Goal: Information Seeking & Learning: Understand process/instructions

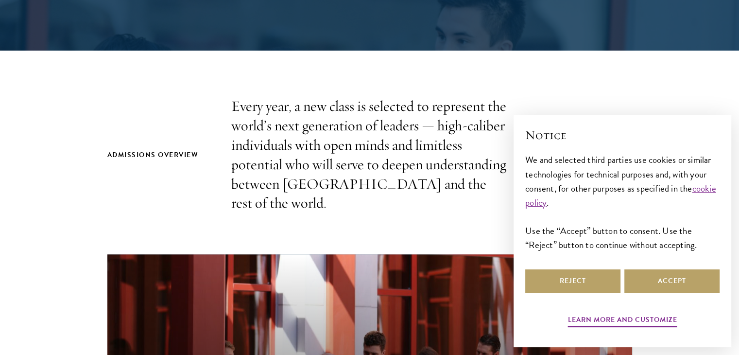
scroll to position [257, 0]
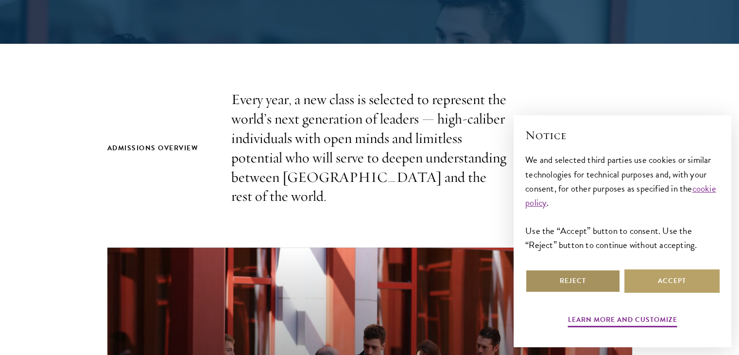
click at [612, 282] on button "Reject" at bounding box center [572, 280] width 95 height 23
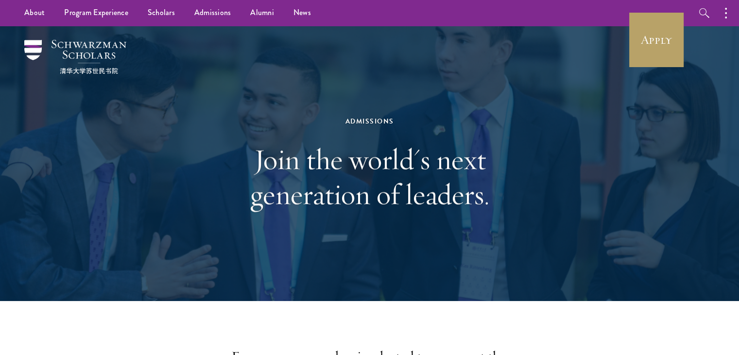
scroll to position [0, 0]
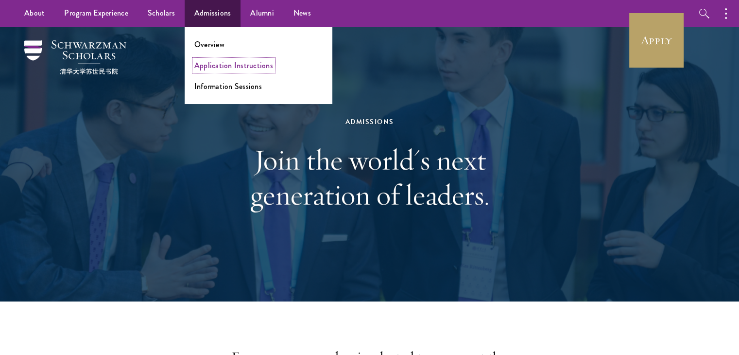
click at [222, 67] on link "Application Instructions" at bounding box center [233, 65] width 79 height 11
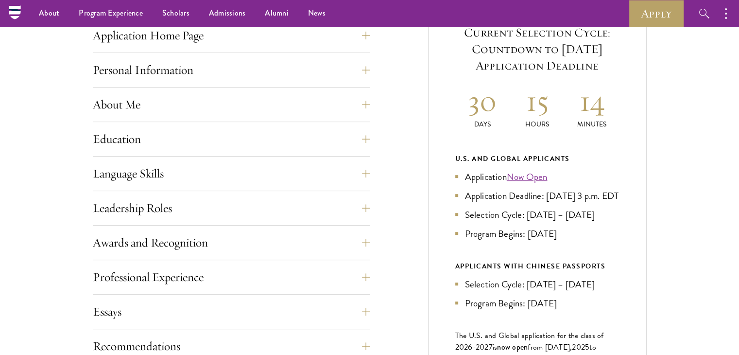
scroll to position [264, 0]
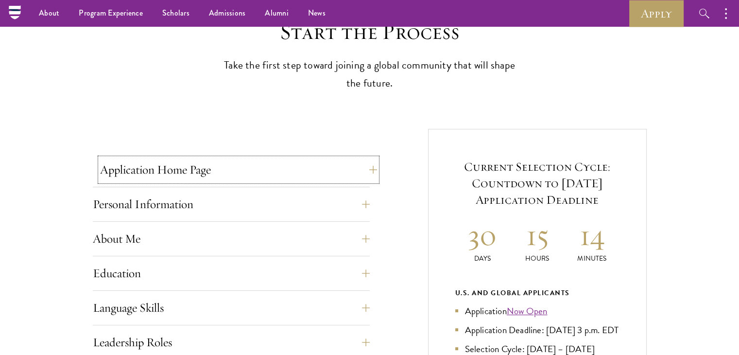
click at [365, 174] on button "Application Home Page" at bounding box center [238, 169] width 277 height 23
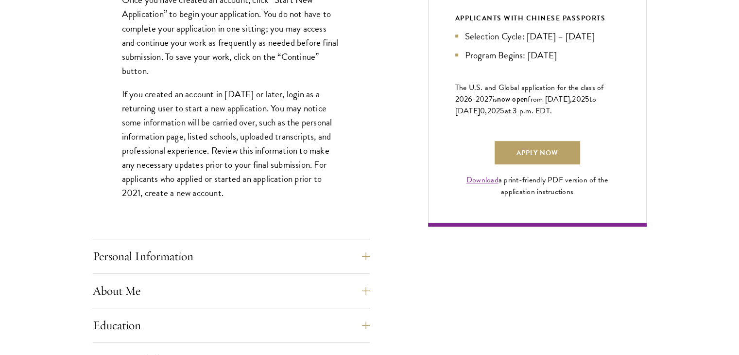
scroll to position [647, 0]
click at [362, 254] on button "Personal Information" at bounding box center [238, 255] width 277 height 23
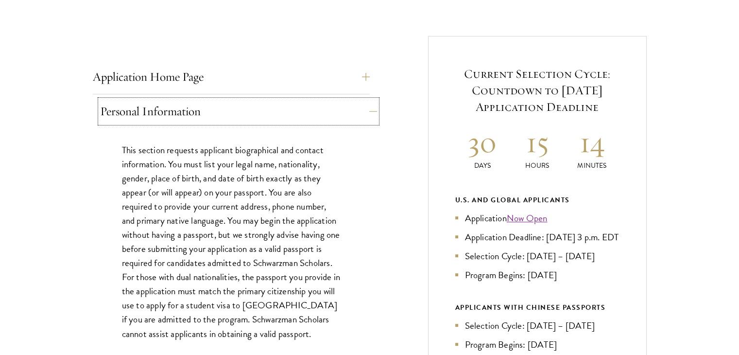
scroll to position [367, 0]
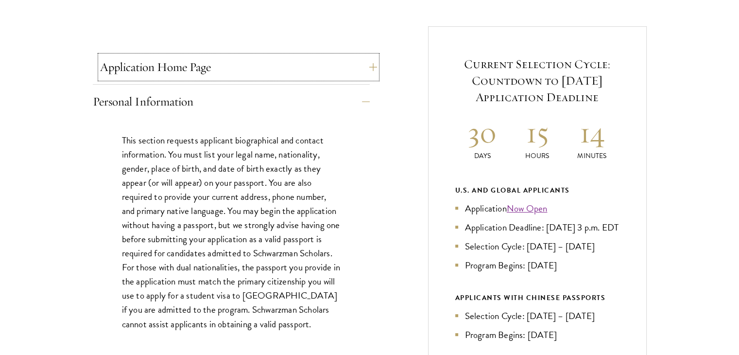
click at [362, 70] on button "Application Home Page" at bounding box center [238, 66] width 277 height 23
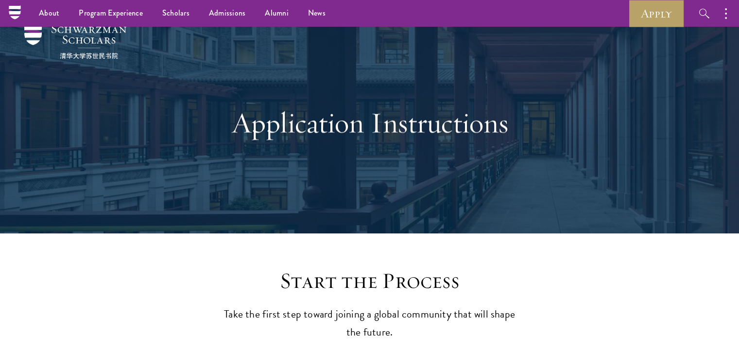
scroll to position [0, 0]
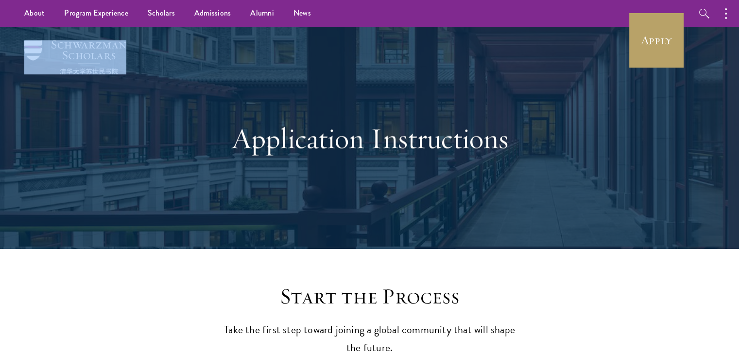
drag, startPoint x: 134, startPoint y: 58, endPoint x: 53, endPoint y: 42, distance: 82.7
click at [53, 42] on div "Application Instructions" at bounding box center [370, 138] width 642 height 222
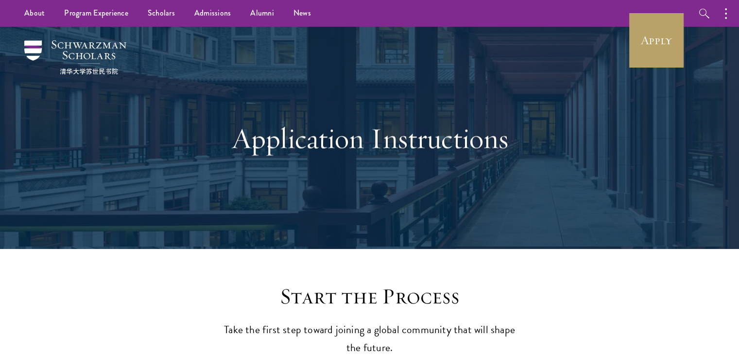
click at [347, 112] on div "Application Instructions" at bounding box center [369, 138] width 335 height 132
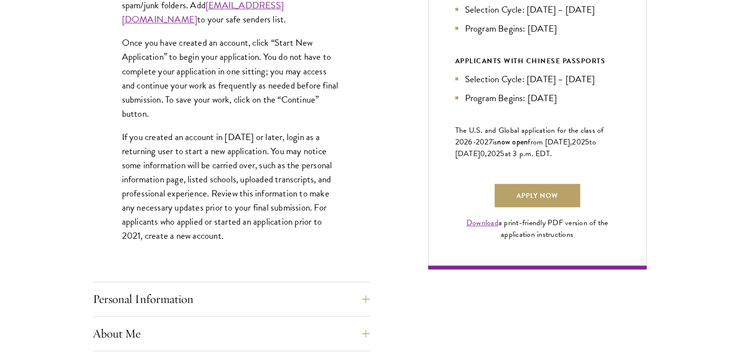
scroll to position [651, 0]
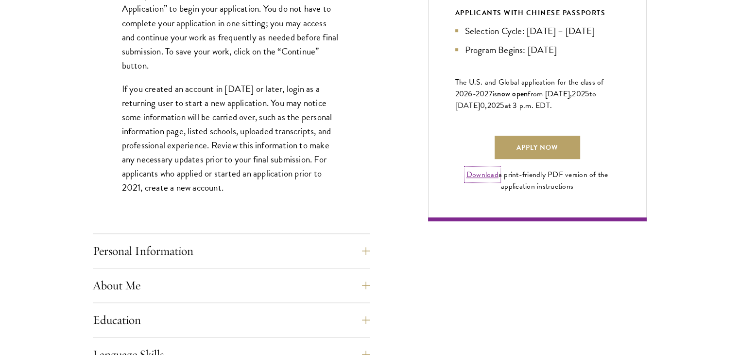
click at [486, 180] on link "Download" at bounding box center [482, 175] width 32 height 12
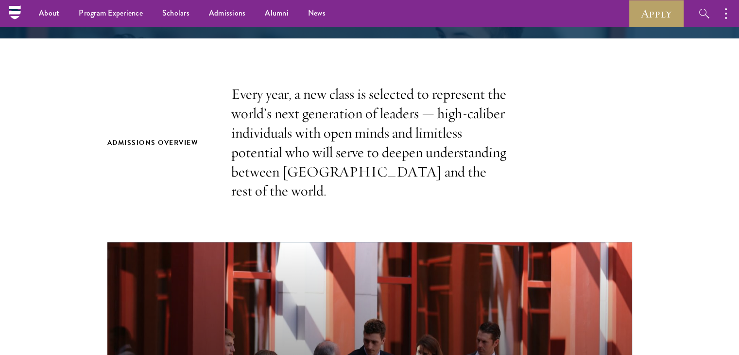
scroll to position [239, 0]
